Goal: Task Accomplishment & Management: Use online tool/utility

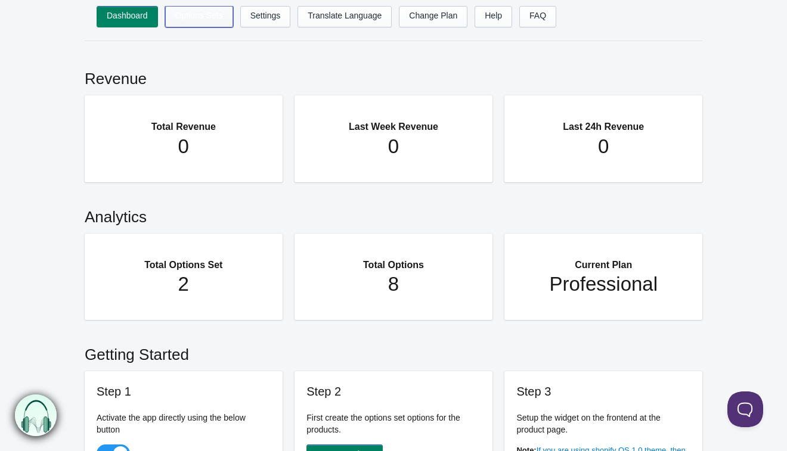
click at [188, 12] on link "Options Sets" at bounding box center [199, 16] width 68 height 21
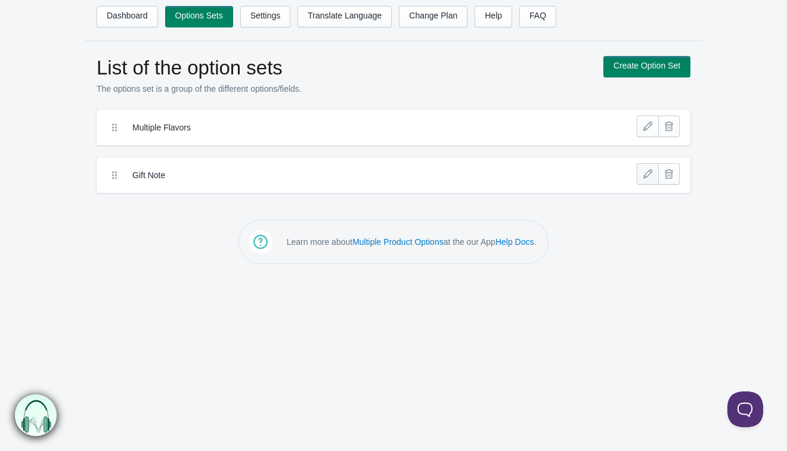
click at [650, 174] on link at bounding box center [647, 173] width 21 height 21
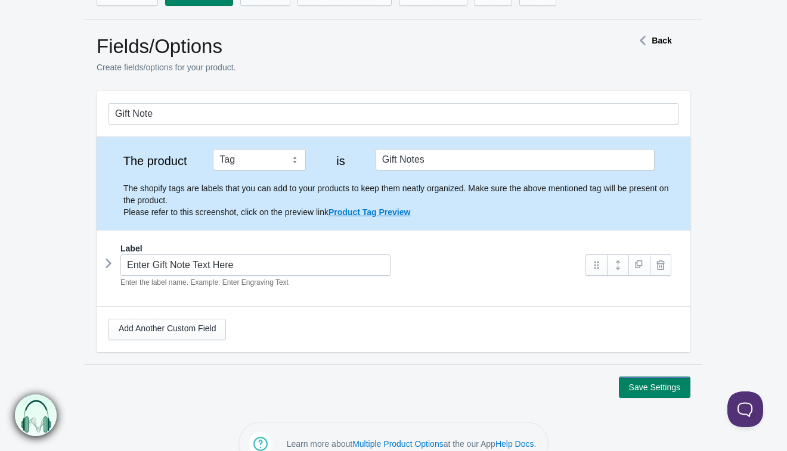
scroll to position [24, 0]
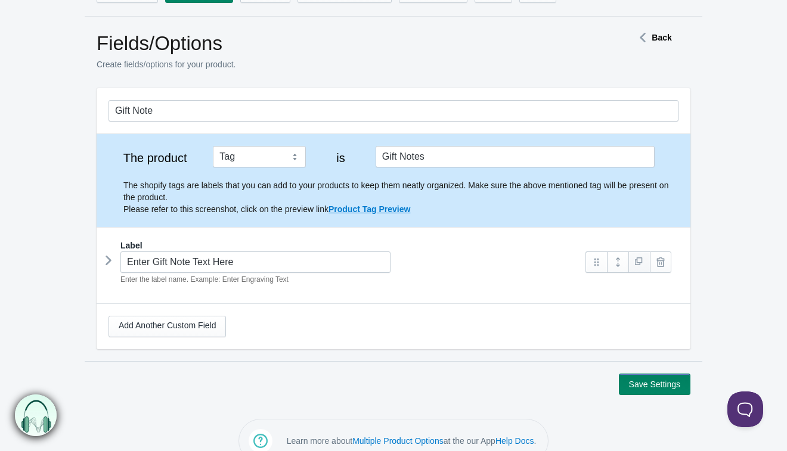
click at [636, 262] on link at bounding box center [639, 262] width 21 height 21
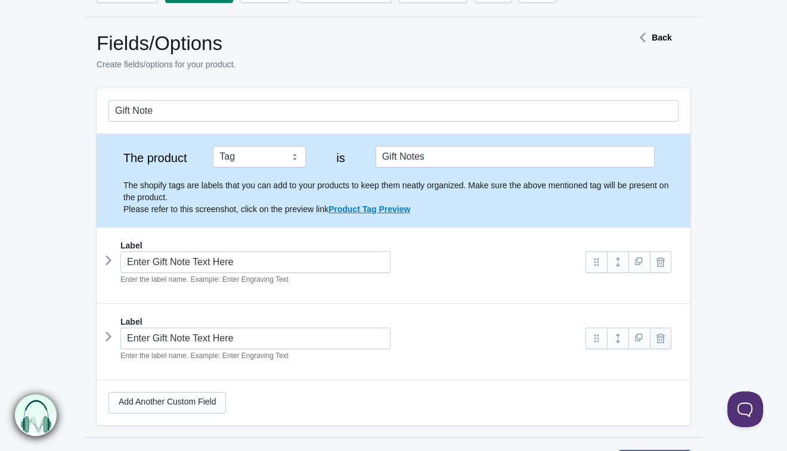
click at [667, 339] on link at bounding box center [660, 338] width 21 height 21
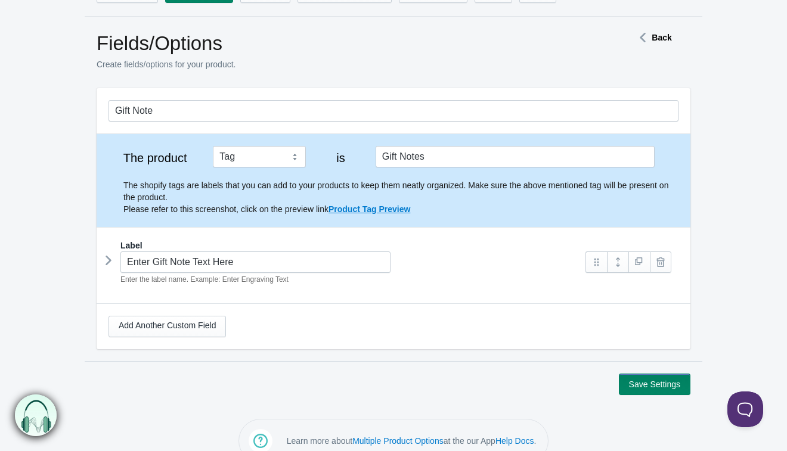
scroll to position [48, 0]
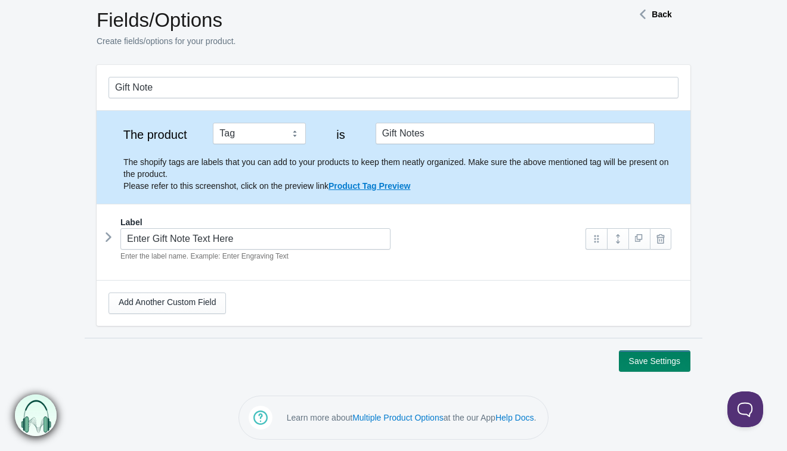
click at [109, 235] on icon at bounding box center [109, 237] width 0 height 18
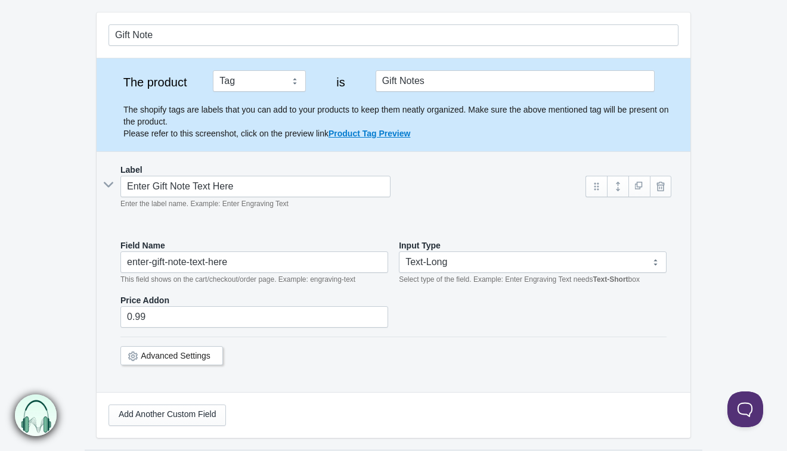
scroll to position [97, 0]
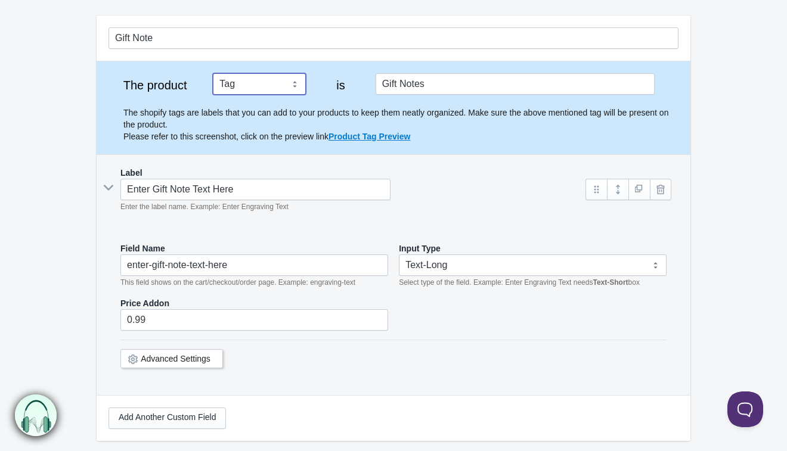
click at [267, 86] on select "Tag Vendor Type URL Handle All Products" at bounding box center [259, 83] width 93 height 21
click at [266, 86] on select "Tag Vendor Type URL Handle All Products" at bounding box center [259, 83] width 93 height 21
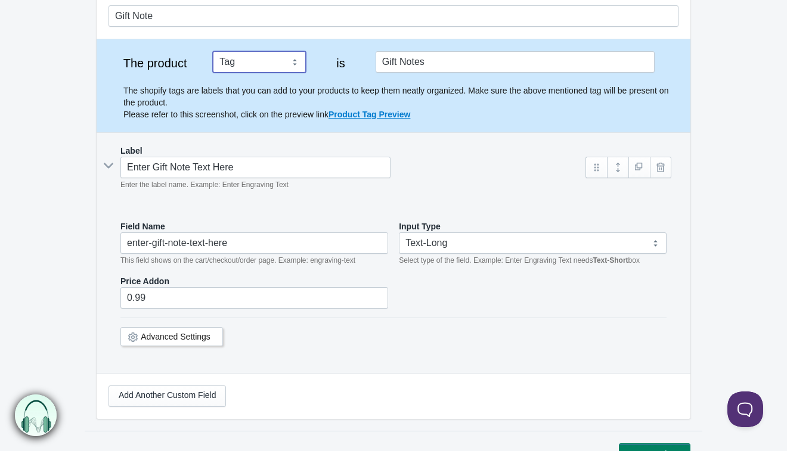
scroll to position [120, 0]
click at [341, 115] on link "Product Tag Preview" at bounding box center [370, 114] width 82 height 10
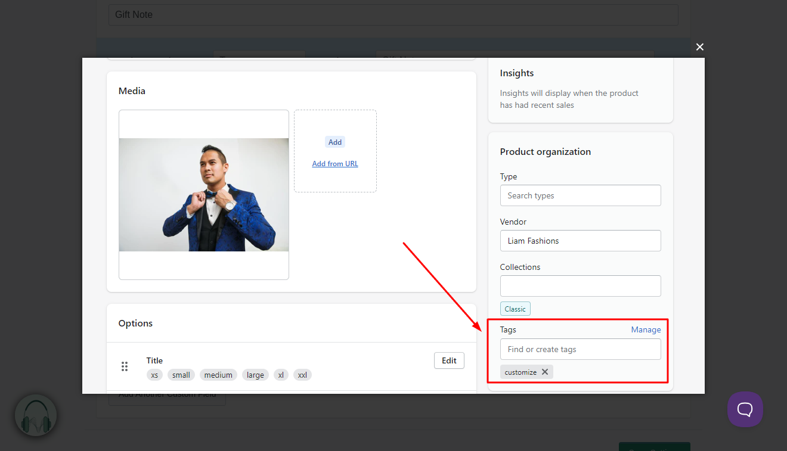
click at [697, 45] on button "×" at bounding box center [397, 47] width 623 height 26
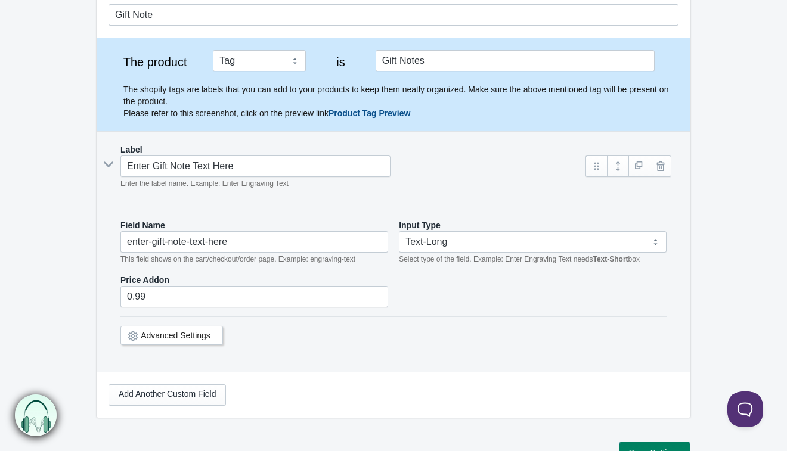
click at [203, 339] on div "Advanced Settings" at bounding box center [171, 335] width 103 height 19
click at [203, 339] on link "Advanced Settings" at bounding box center [176, 336] width 70 height 10
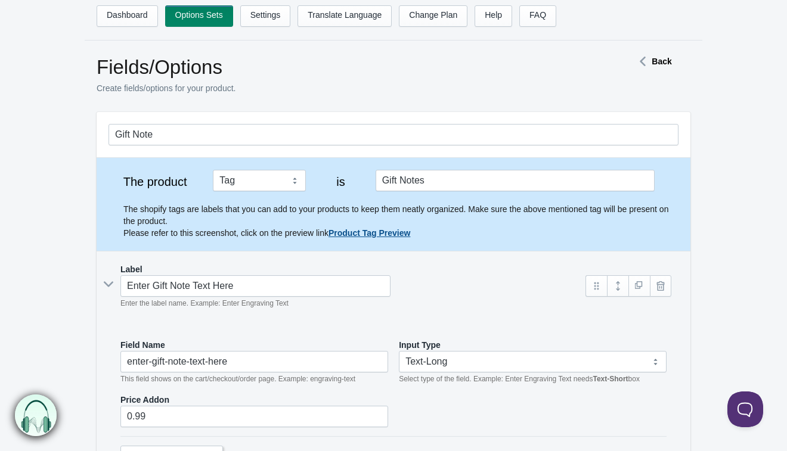
scroll to position [0, 0]
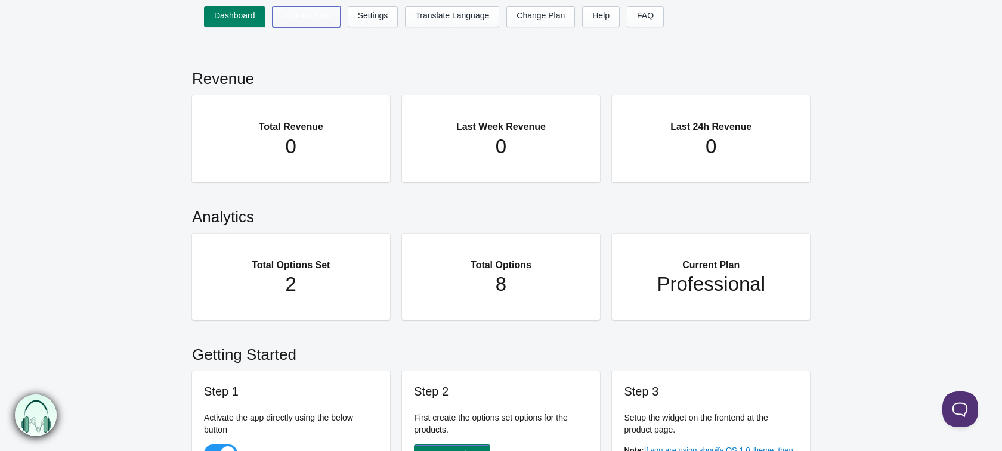
click at [289, 21] on link "Options Sets" at bounding box center [307, 16] width 68 height 21
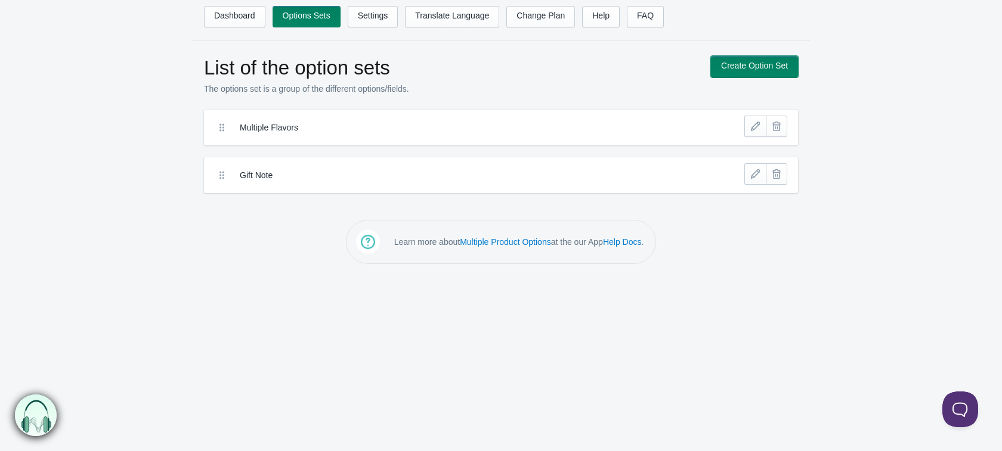
click at [735, 71] on link "Create Option Set" at bounding box center [754, 66] width 87 height 21
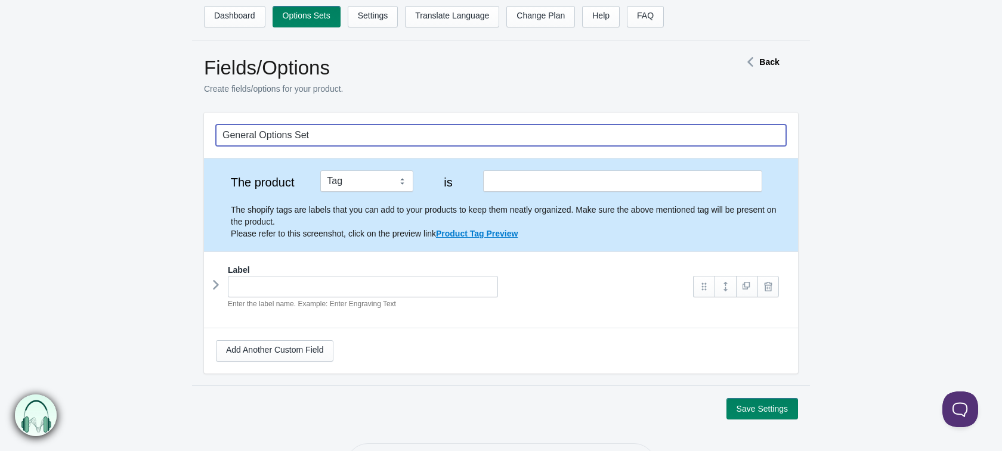
click at [342, 142] on input "General Options Set" at bounding box center [501, 135] width 570 height 21
drag, startPoint x: 342, startPoint y: 142, endPoint x: 107, endPoint y: 147, distance: 235.0
click at [107, 147] on form "General Options Set The product Tag Vendor Type URL Handle All Products is Labe…" at bounding box center [501, 266] width 1002 height 307
type input "Test Option Set"
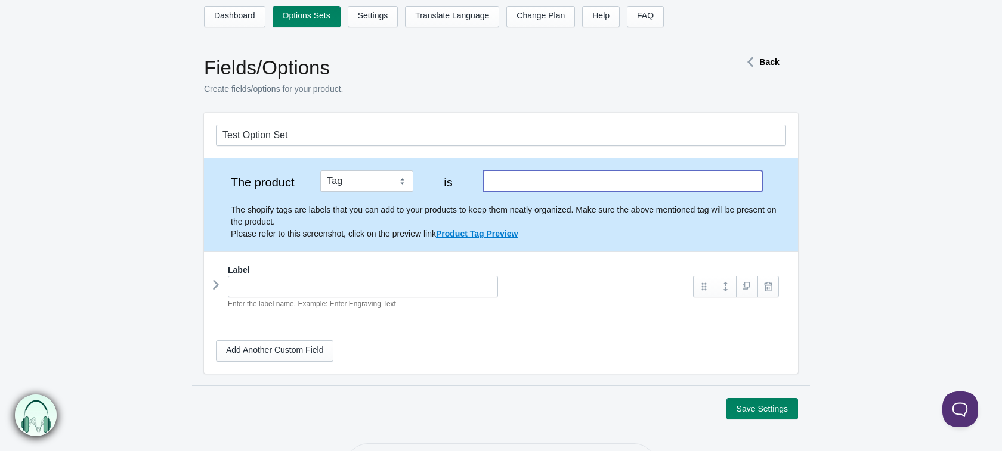
click at [515, 180] on input "text" at bounding box center [622, 181] width 279 height 21
type input "B"
click at [294, 273] on div "Label" at bounding box center [501, 270] width 570 height 12
type input "Box Size"
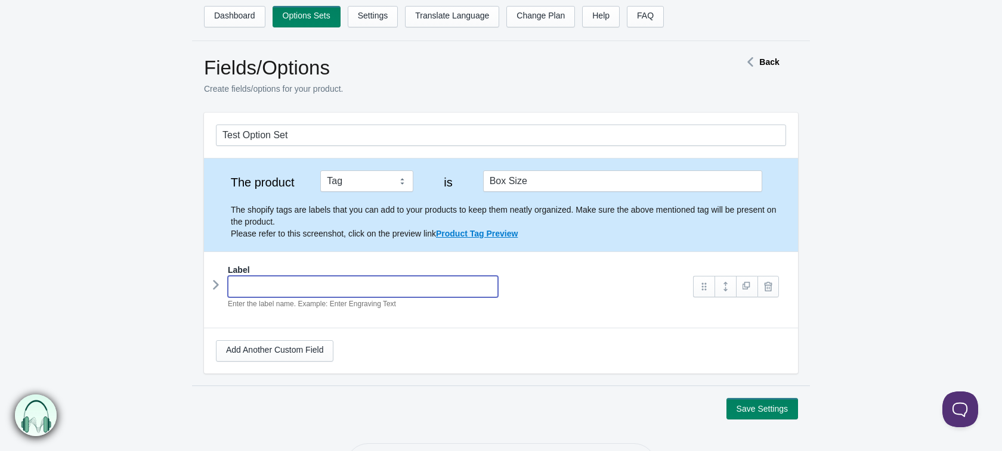
click at [286, 282] on input "text" at bounding box center [363, 286] width 270 height 21
type input "B"
type input "b"
type input "Box"
type input "box"
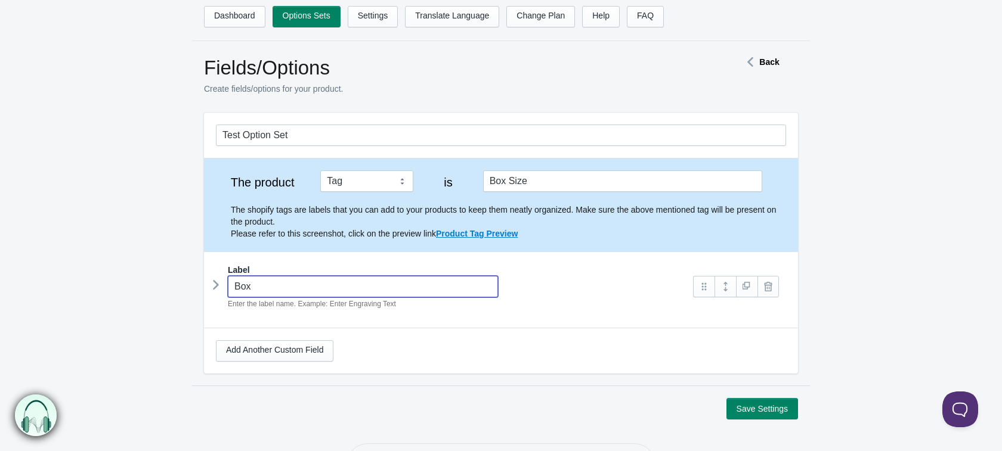
type input "Box"
type input "box-"
type input "Box S"
type input "box-s"
type input "Box Si"
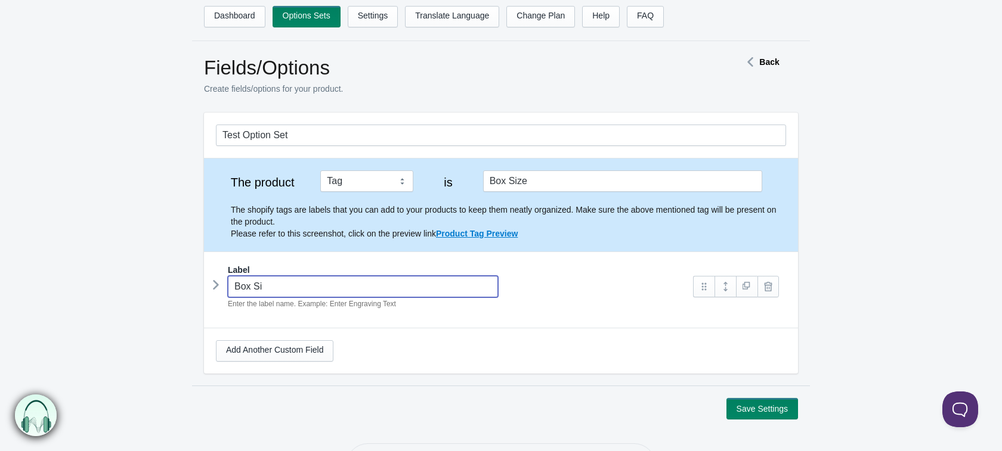
type input "box-si"
type input "Box Siz"
type input "box-siz"
type input "Box Size"
type input "box-size"
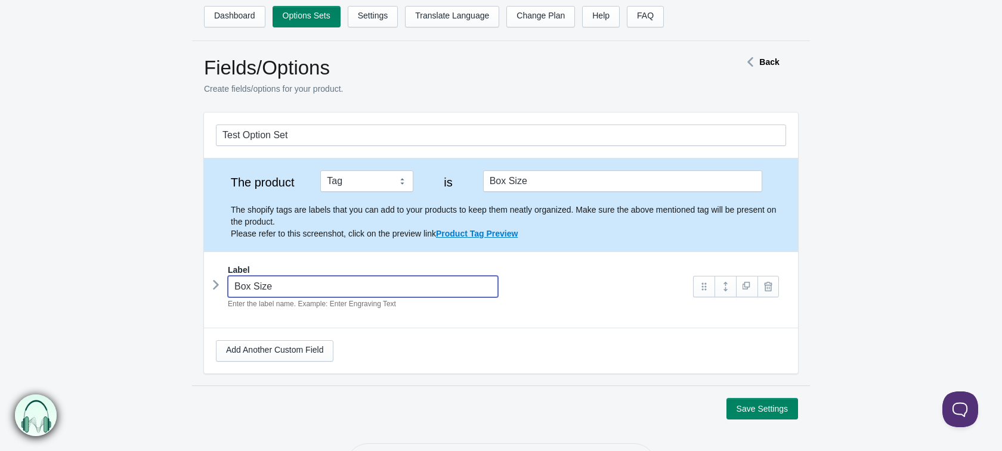
click at [221, 289] on div "Box Size Enter the label name. Example: Enter Engraving Text" at bounding box center [449, 293] width 466 height 34
click at [216, 285] on icon at bounding box center [216, 285] width 0 height 18
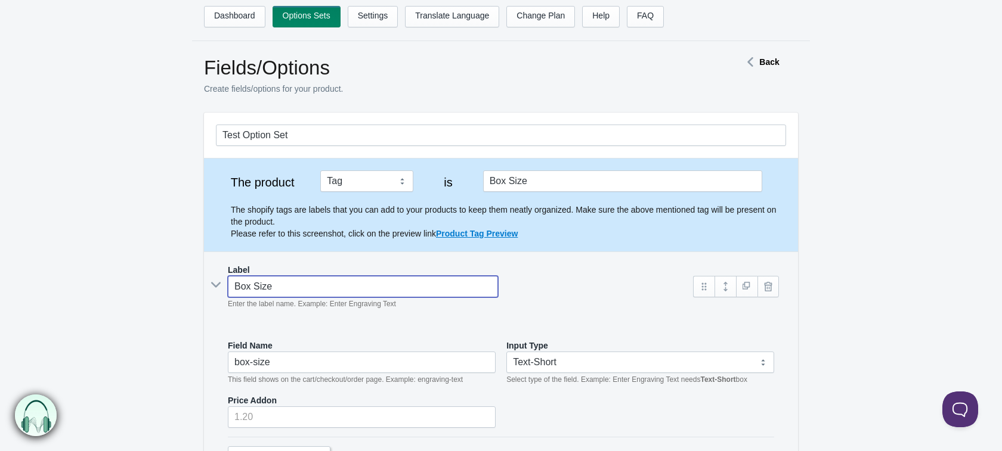
click at [237, 284] on input "Box Size" at bounding box center [363, 286] width 270 height 21
type input "TBox Size"
type input "tbox-size"
type input "TeBox Size"
type input "tebox-size"
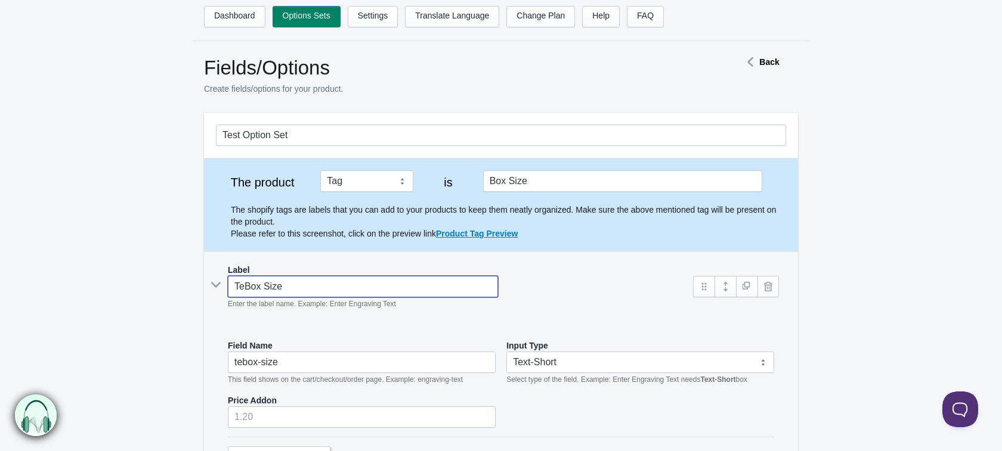
type input "TesBox Size"
type input "tesbox-size"
type input "TestBox Size"
type input "testbox-size"
type input "Test Box Size"
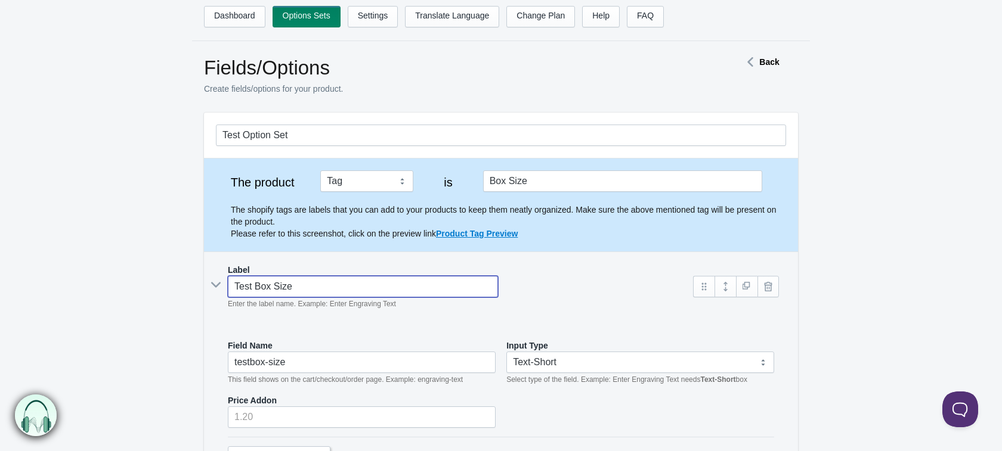
type input "test-box-size"
type input "TestBox Size"
type input "testbox-size"
type input "Test:Box Size"
type input "test-box-size"
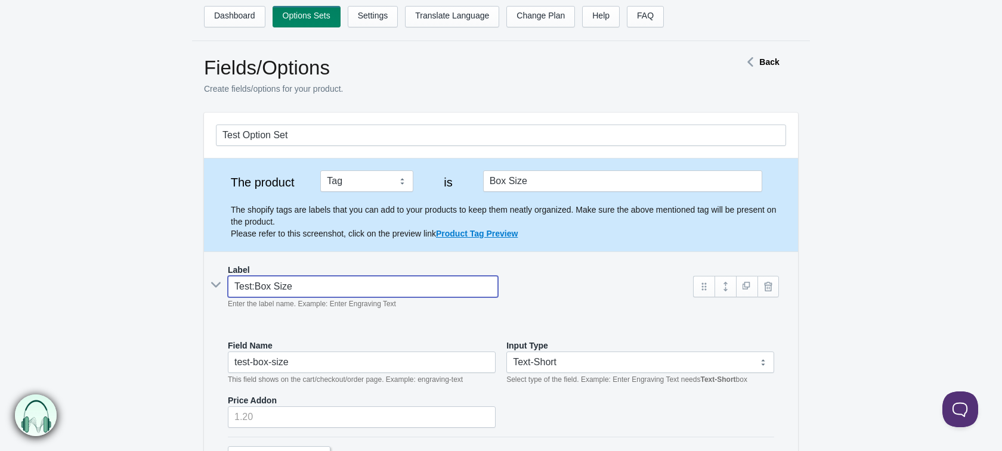
type input "Test: Box Size"
type input "test--box-size"
type input "Test: Box Size"
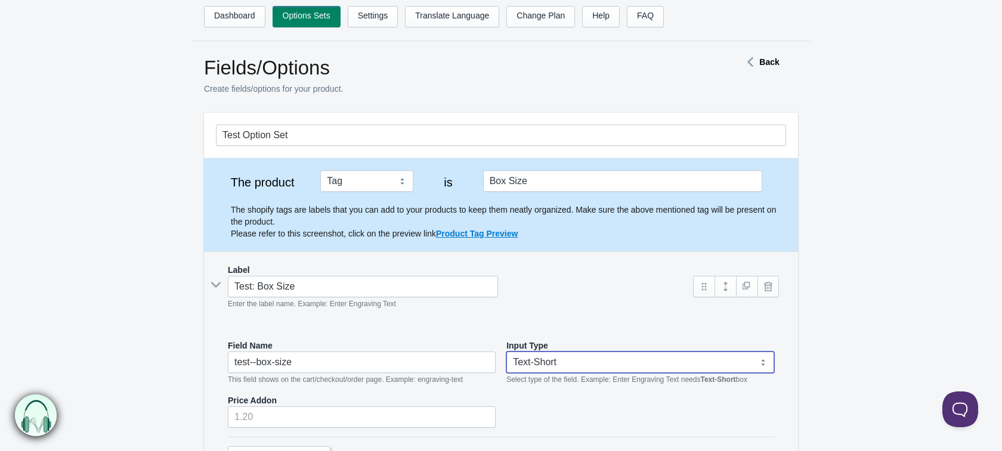
click at [561, 366] on select "Text-Short Text-Long Radio button Drop-down select Image Checkbox Datepicker" at bounding box center [640, 362] width 268 height 21
select select "7"
click at [506, 352] on select "Text-Short Text-Long Radio button Drop-down select Image Checkbox Datepicker" at bounding box center [640, 362] width 268 height 21
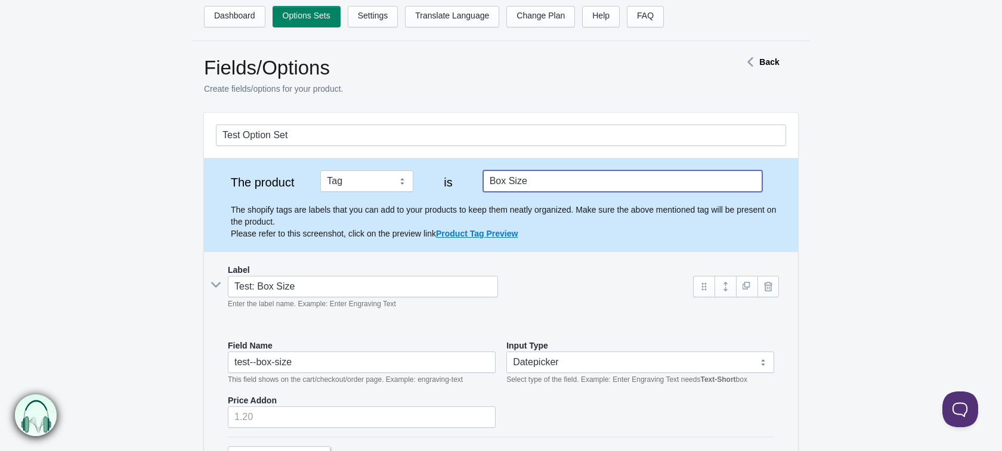
drag, startPoint x: 536, startPoint y: 184, endPoint x: 412, endPoint y: 189, distance: 124.1
click at [412, 189] on div "The product Tag Vendor Type URL Handle All Products is Box Size The shopify tag…" at bounding box center [501, 205] width 570 height 69
type input "Test"
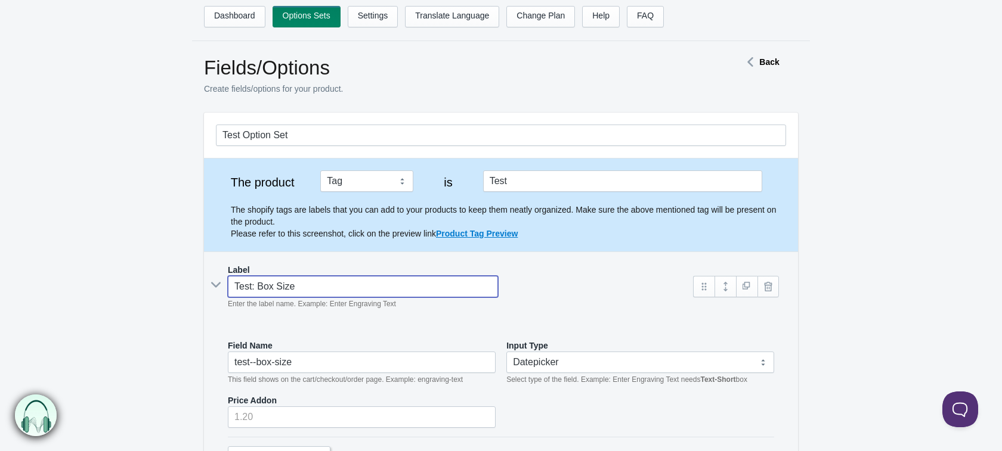
click at [376, 284] on input "Test: Box Size" at bounding box center [363, 286] width 270 height 21
drag, startPoint x: 312, startPoint y: 291, endPoint x: 199, endPoint y: 301, distance: 113.2
click at [199, 301] on section "Test Option Set The product Tag Vendor Type URL Handle All Products is Test" at bounding box center [501, 332] width 618 height 438
type input "P"
type input "p"
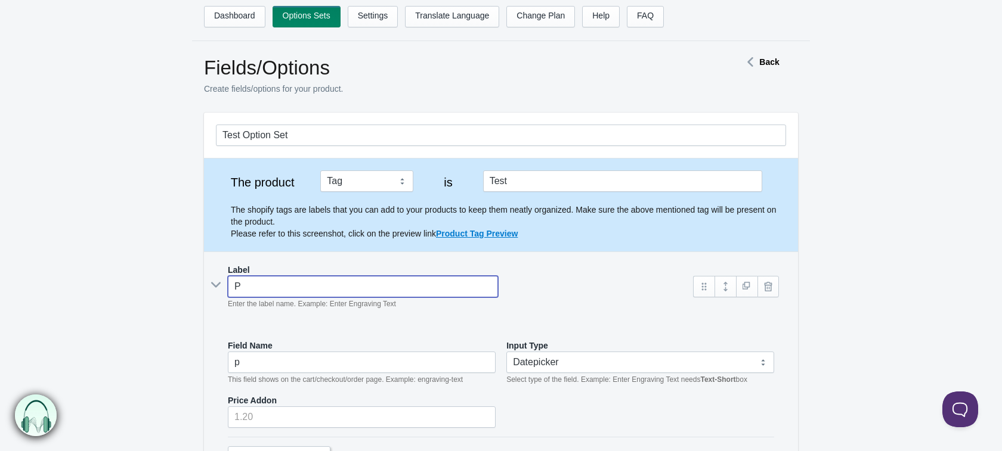
type input "Pi"
type input "pi"
type input "Pick"
type input "pick"
type input "Pick"
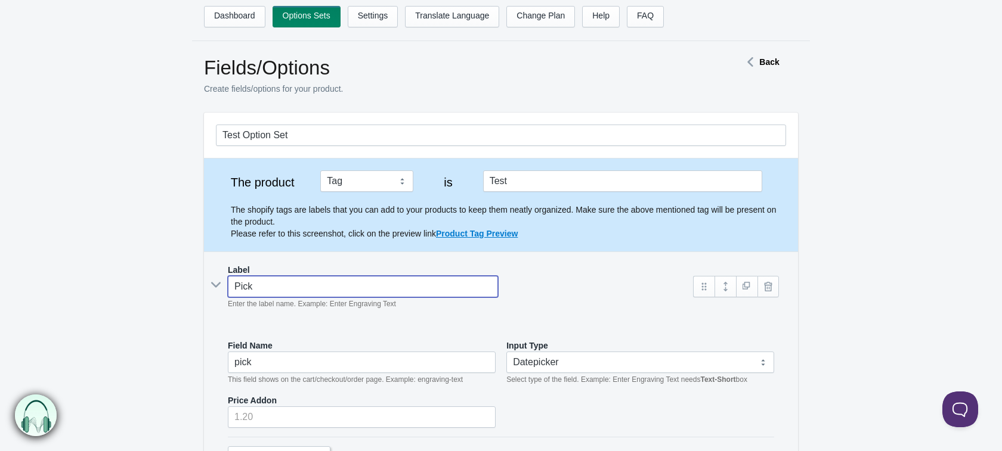
type input "pick-"
type input "Pick O"
type input "pick-o"
type input "Pick"
type input "pick-"
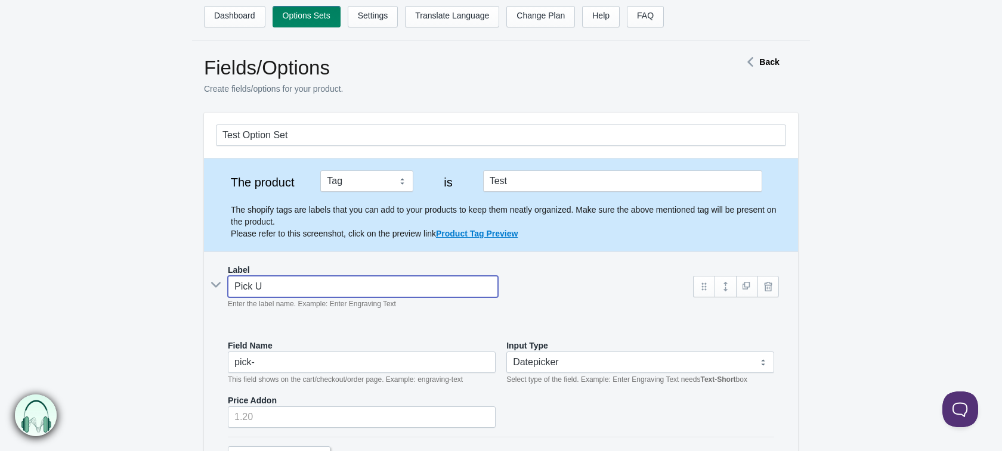
type input "Pick Up"
type input "pick-up"
type input "Pick Up"
type input "pick-up-"
type input "Pick Up D"
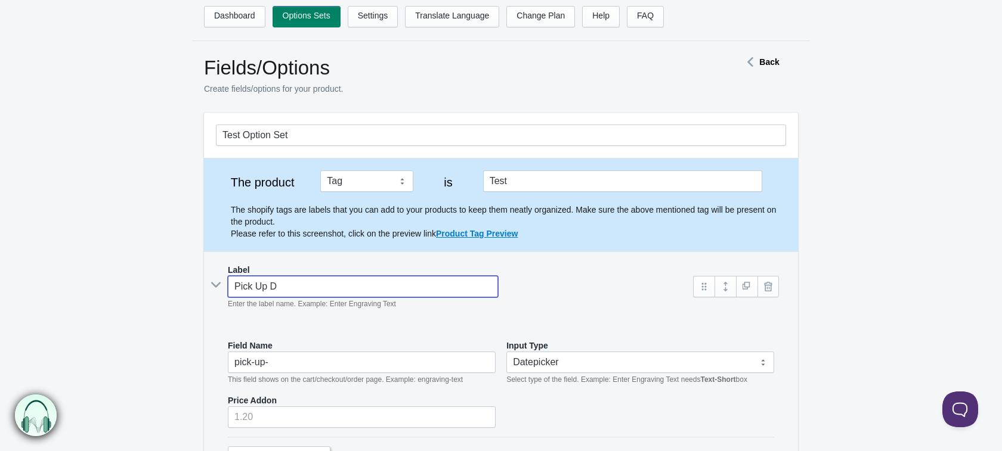
type input "pick-up-d"
type input "Pick Up Dat"
type input "pick-up-dat"
type input "Pick Up Date"
type input "pick-up-date"
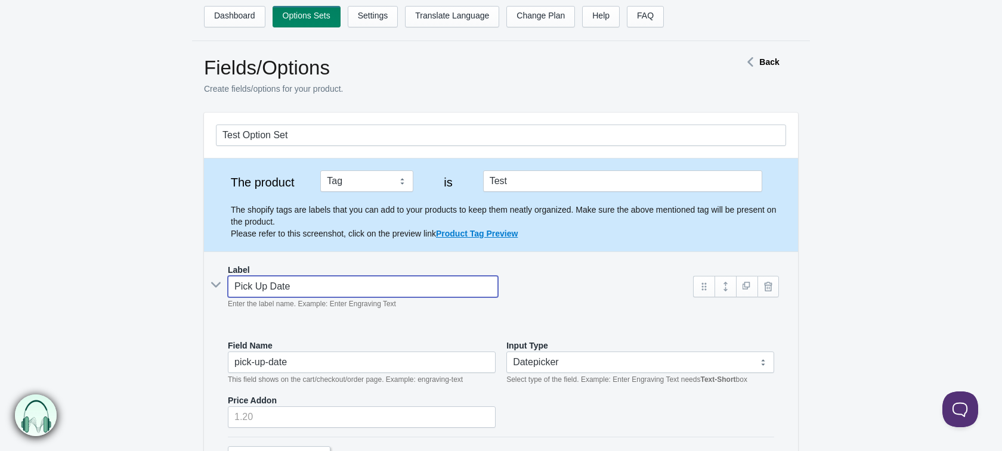
click at [233, 287] on input "Pick Up Date" at bounding box center [363, 286] width 270 height 21
type input "YPick Up Date"
type input "ypick-up-date"
type input "YsePick Up Date"
type input "ysepick-up-date"
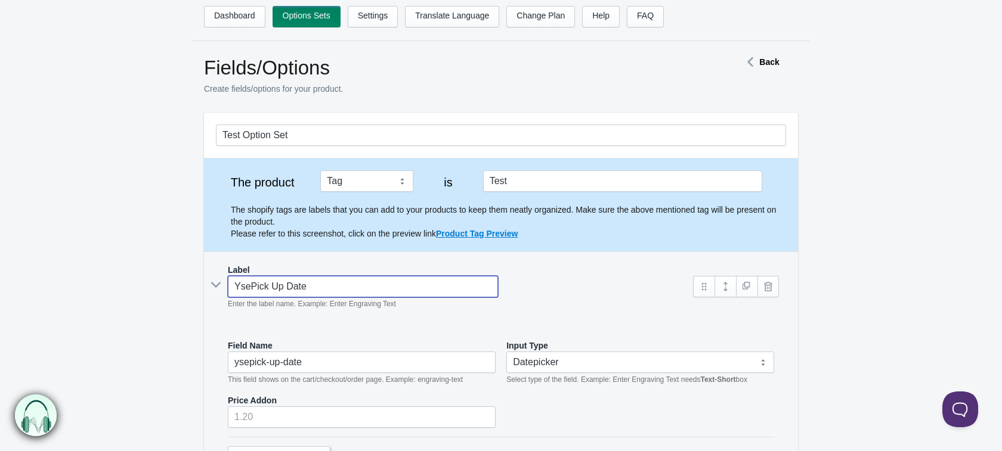
type input "YsPick Up Date"
type input "yspick-up-date"
type input "YPick Up Date"
type input "ypick-up-date"
type input "TPick Up Date"
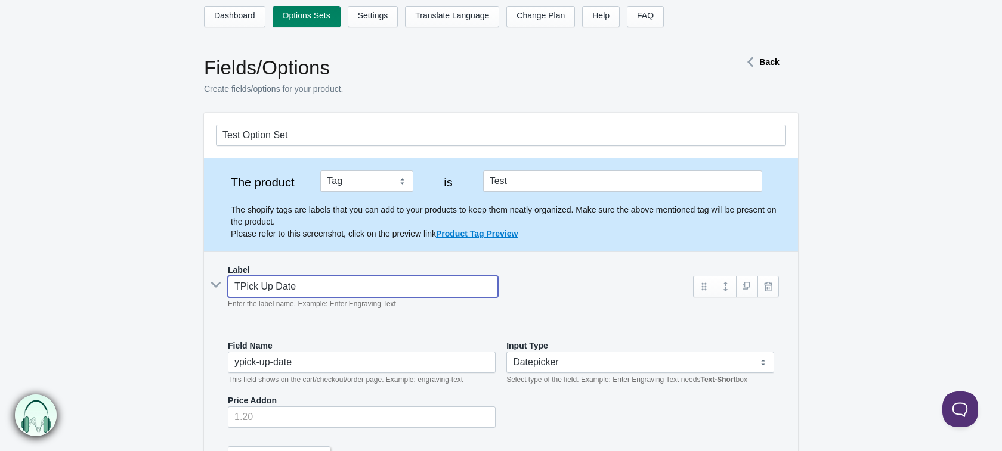
type input "tpick-up-date"
type input "TesPick Up Date"
type input "tespick-up-date"
type input "TesyPick Up Date"
type input "tesypick-up-date"
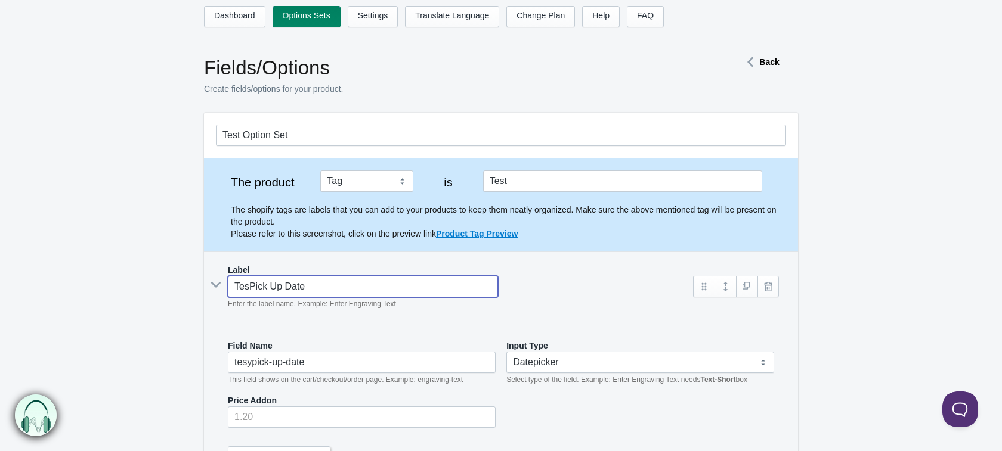
type input "TestPick Up Date"
type input "testpick-up-date"
type input "Test Pick Up Date"
type input "test-pick-up-date"
type input "TestPick Up Date"
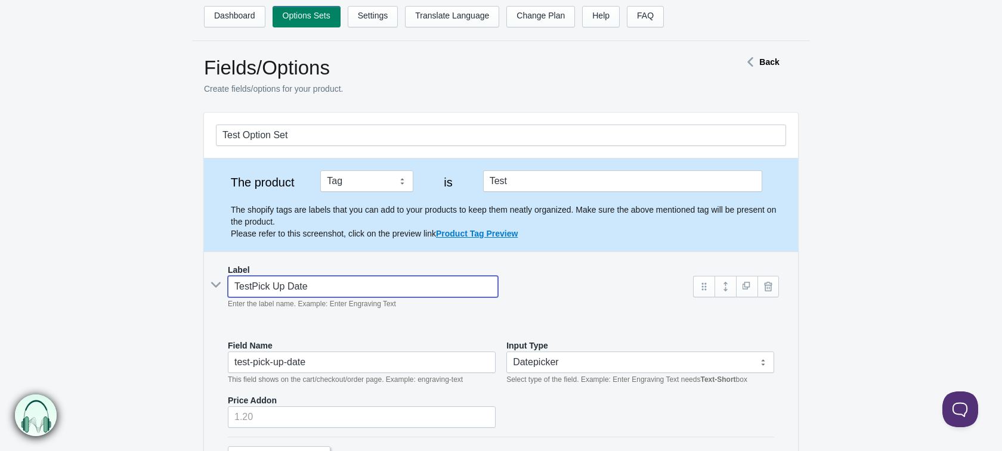
type input "testpick-up-date"
type input "Test:Pick Up Date"
type input "test-pick-up-date"
type input "Test: Pick Up Date"
type input "test--pick-up-date"
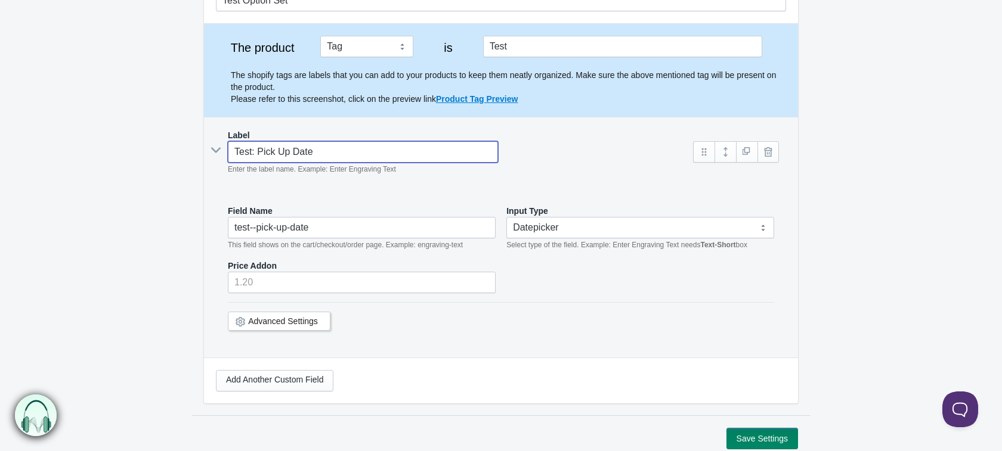
scroll to position [138, 0]
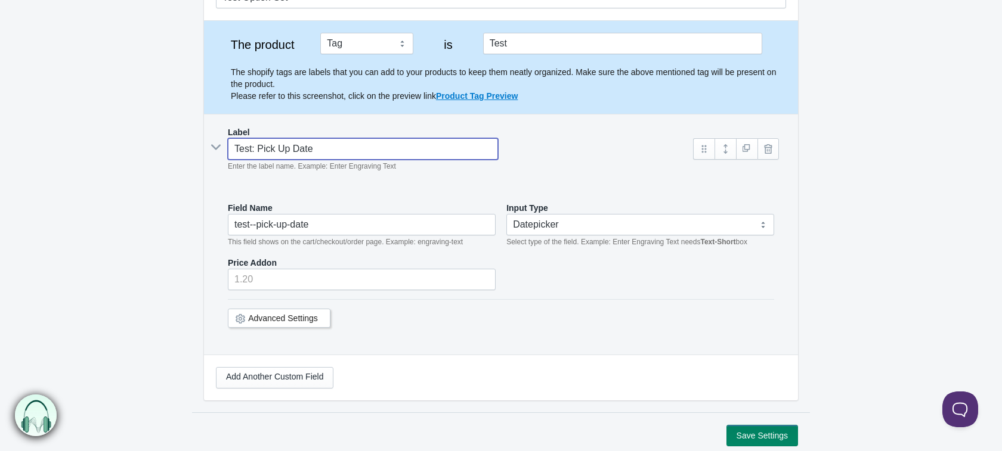
type input "Test: Pick Up Date"
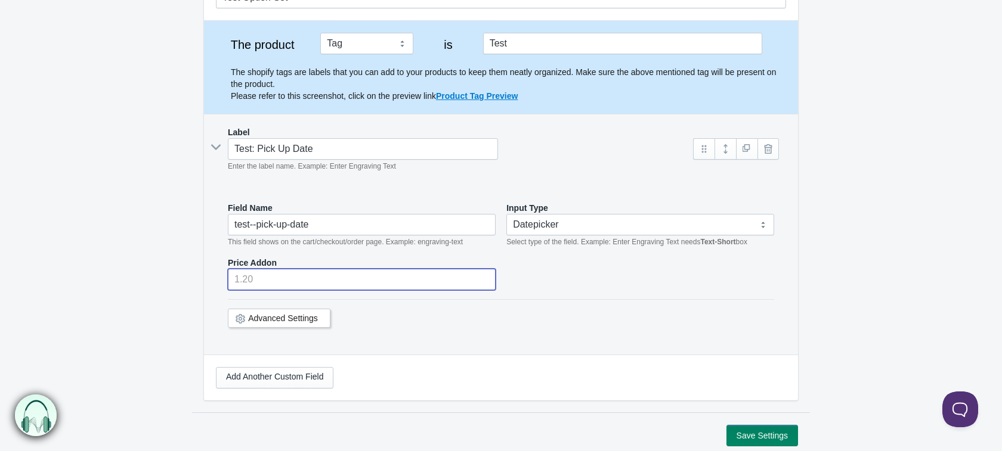
click at [314, 276] on input "number" at bounding box center [362, 279] width 268 height 21
click at [330, 314] on div "Advanced Settings" at bounding box center [279, 318] width 103 height 19
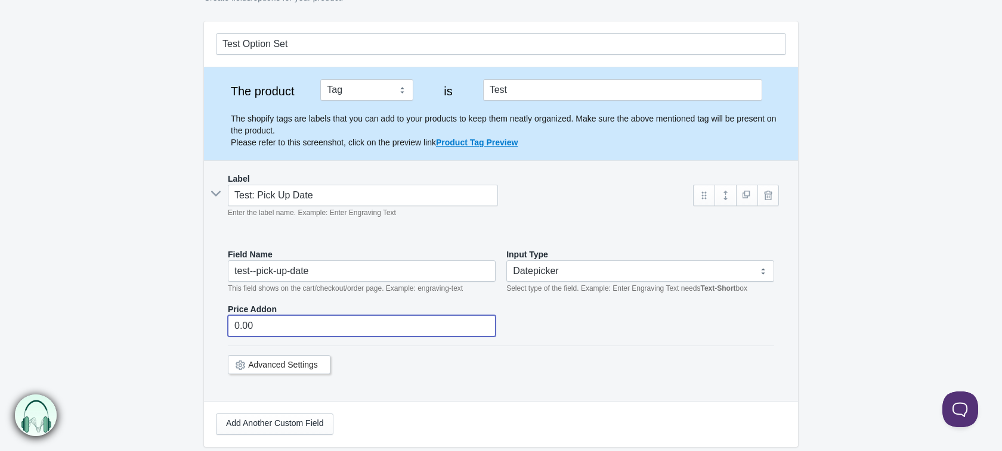
scroll to position [88, 0]
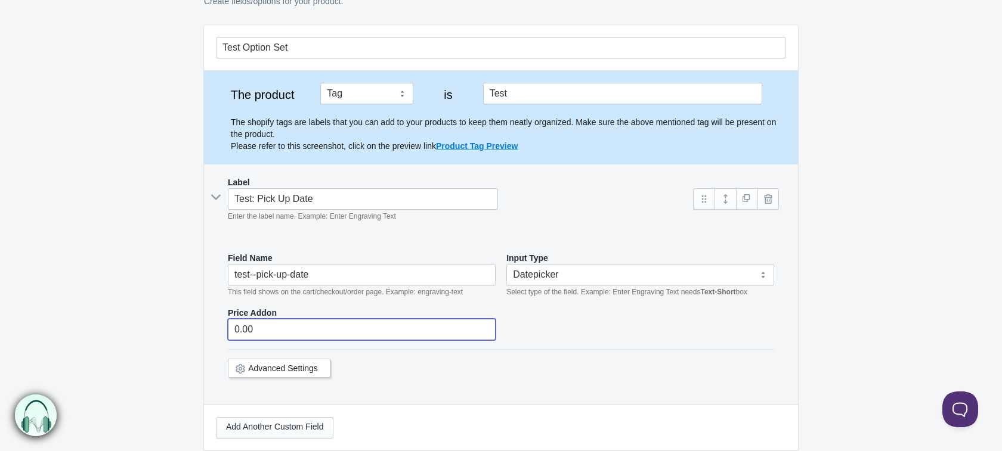
type input "0.00"
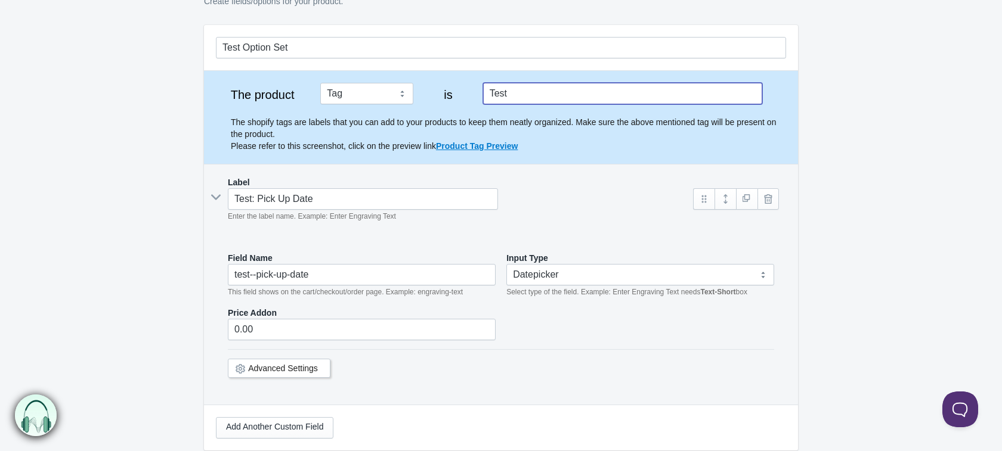
click at [514, 95] on input "Test" at bounding box center [622, 93] width 279 height 21
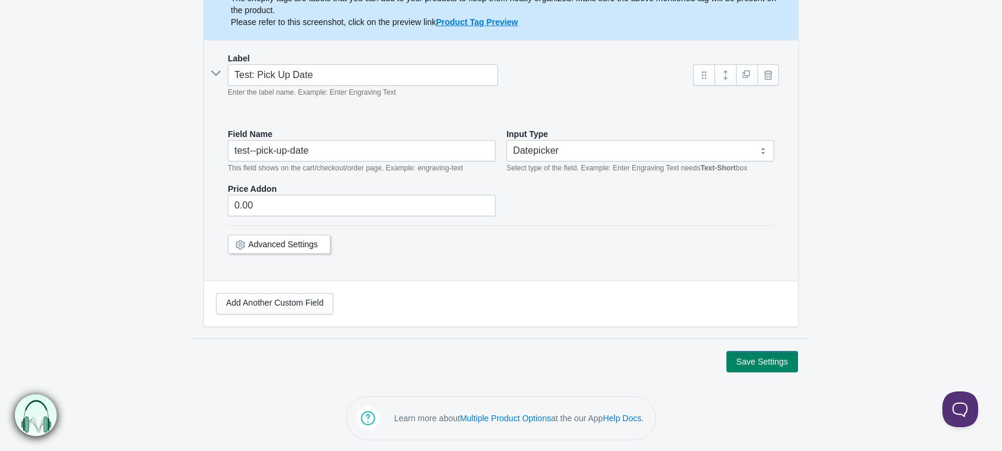
type input "Test: Pick Up Date"
click at [760, 363] on button "Save Settings" at bounding box center [762, 361] width 72 height 21
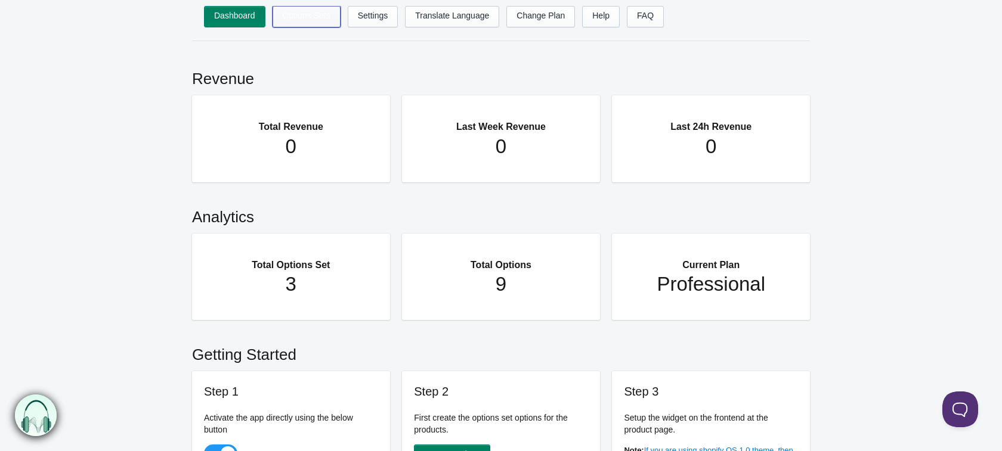
click at [317, 13] on link "Options Sets" at bounding box center [307, 16] width 68 height 21
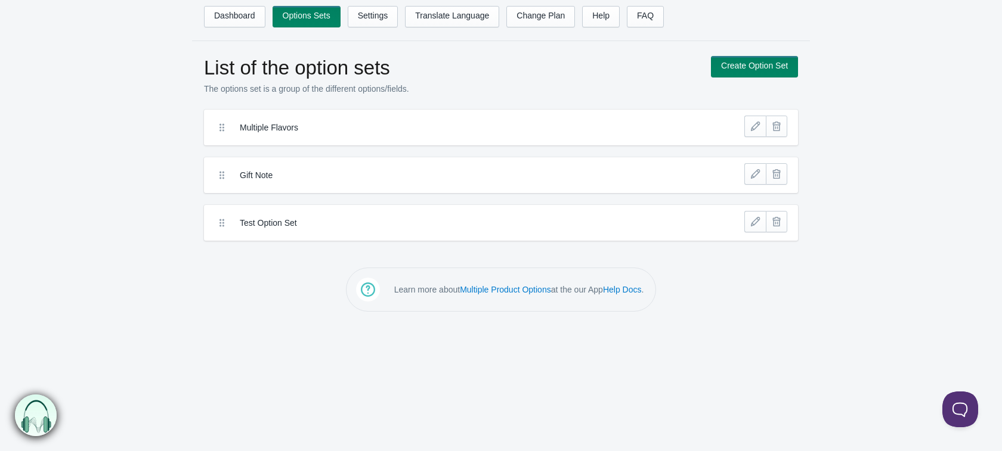
click at [533, 225] on label "Test Option Set" at bounding box center [457, 223] width 435 height 12
click at [247, 228] on label "Test Option Set" at bounding box center [457, 223] width 435 height 12
click at [253, 225] on label "Test Option Set" at bounding box center [457, 223] width 435 height 12
click at [756, 222] on link at bounding box center [754, 221] width 21 height 21
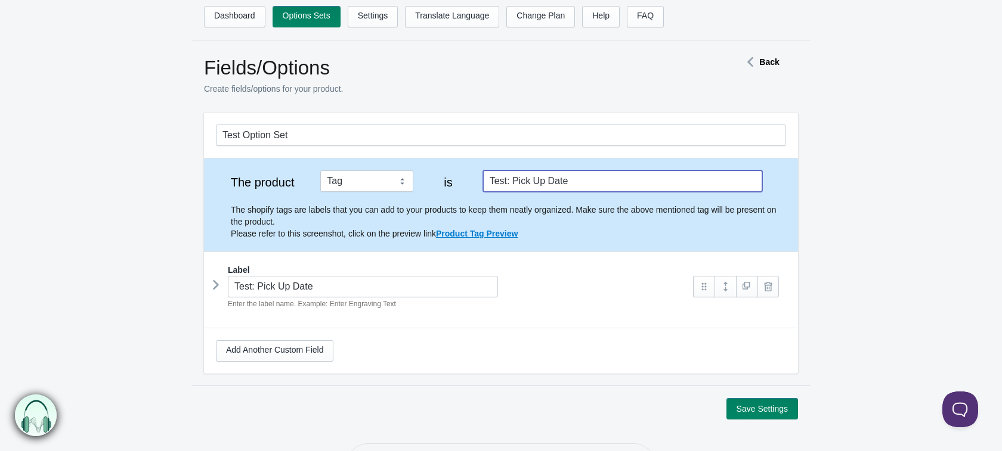
drag, startPoint x: 576, startPoint y: 180, endPoint x: 482, endPoint y: 175, distance: 93.8
click at [483, 175] on div "Test: Pick Up Date" at bounding box center [622, 181] width 279 height 21
click at [216, 290] on icon at bounding box center [216, 285] width 0 height 18
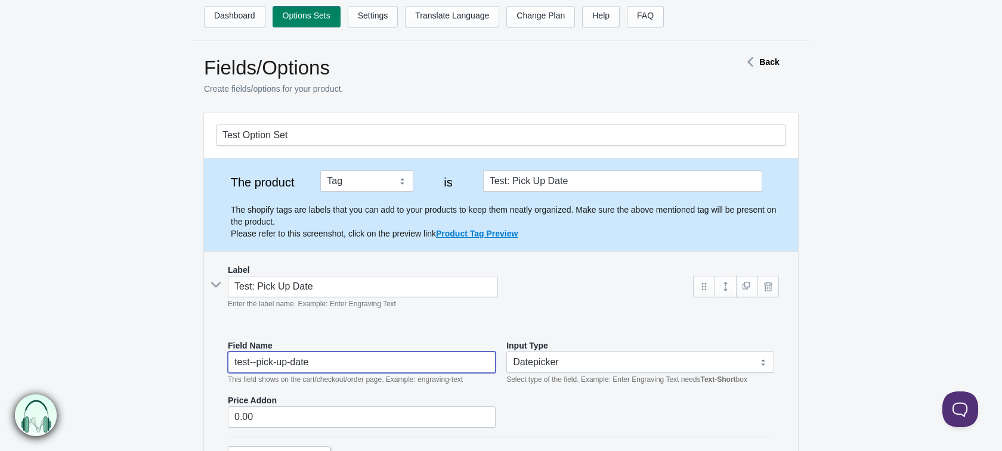
click at [360, 362] on input "test--pick-up-date" at bounding box center [362, 362] width 268 height 21
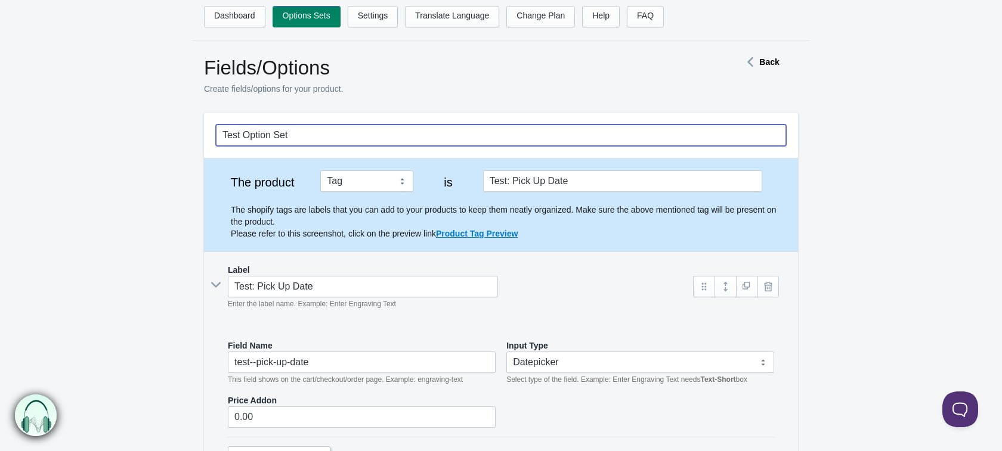
drag, startPoint x: 306, startPoint y: 138, endPoint x: 157, endPoint y: 144, distance: 148.6
click at [157, 144] on form "Test Option Set The product Tag Vendor Type URL Handle All Products is Label Im…" at bounding box center [501, 349] width 1002 height 472
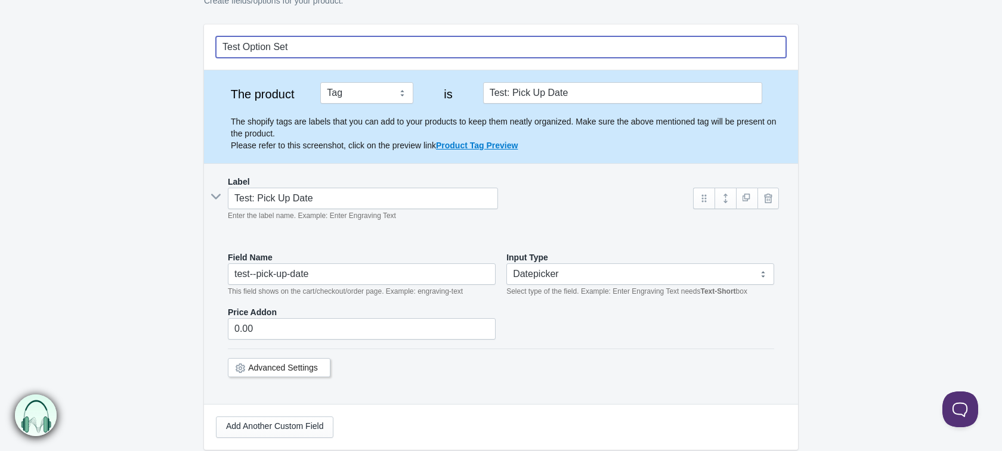
scroll to position [86, 0]
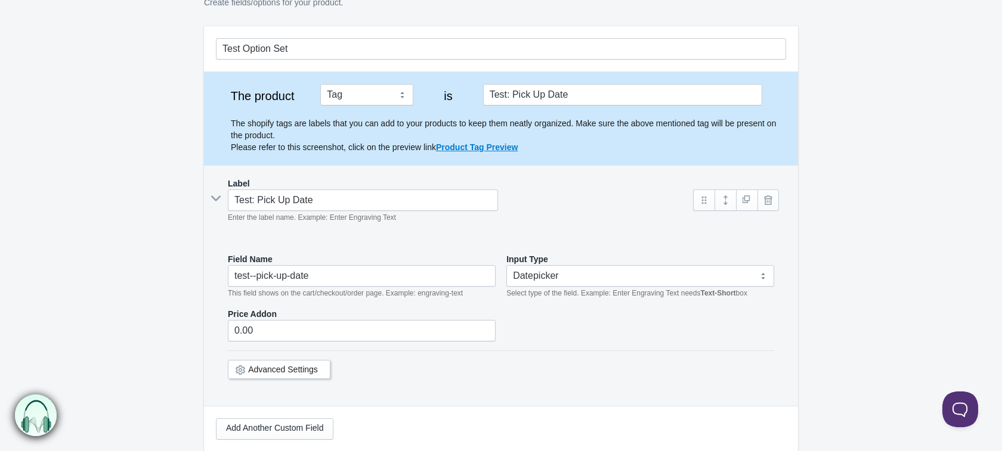
click at [896, 79] on form "Test Option Set The product Tag Vendor Type URL Handle All Products is Label Im…" at bounding box center [501, 262] width 1002 height 472
